Goal: Find contact information: Find contact information

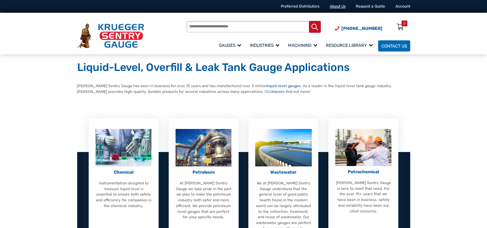
click at [331, 5] on link "About Us" at bounding box center [338, 6] width 16 height 5
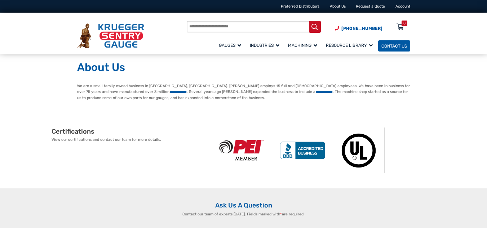
click at [404, 47] on span "Contact Us" at bounding box center [395, 45] width 26 height 5
